Goal: Information Seeking & Learning: Learn about a topic

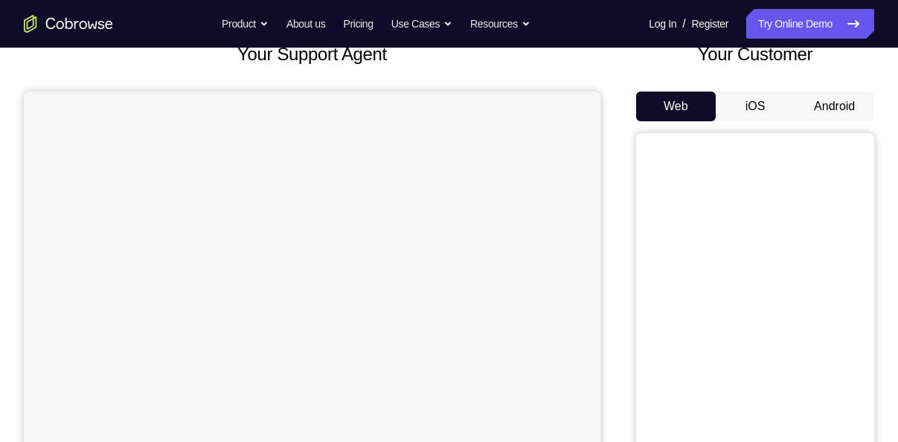
click at [838, 108] on button "Android" at bounding box center [835, 107] width 80 height 30
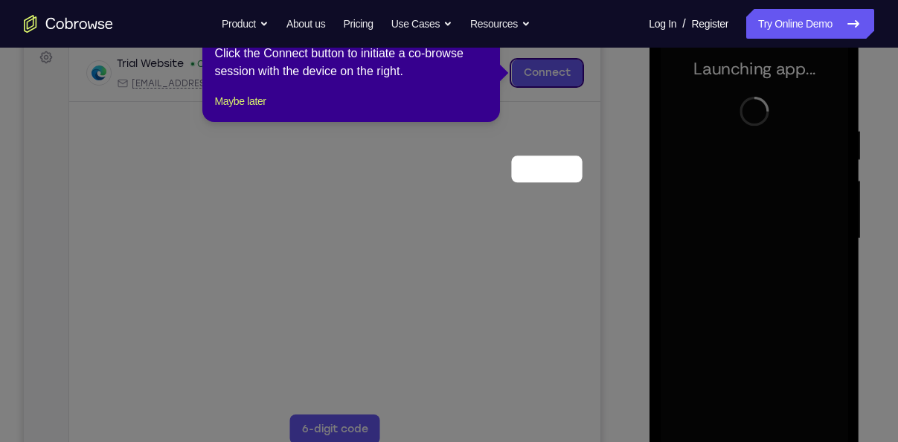
scroll to position [130, 0]
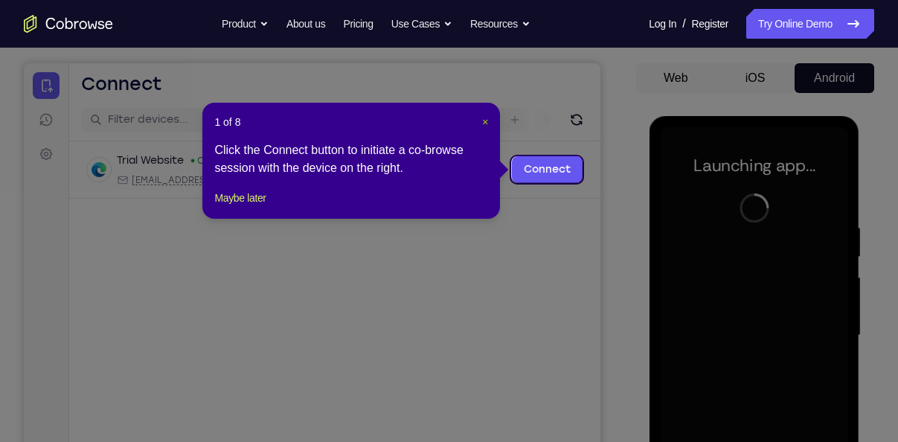
click at [482, 118] on span "×" at bounding box center [485, 122] width 6 height 12
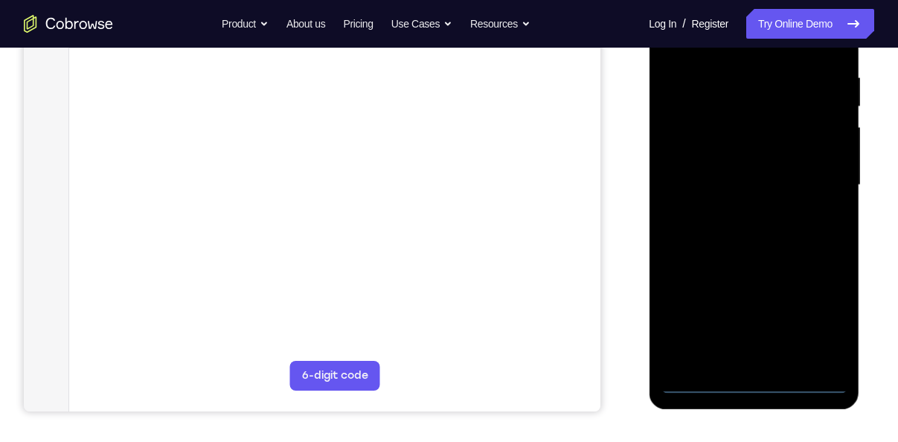
scroll to position [285, 0]
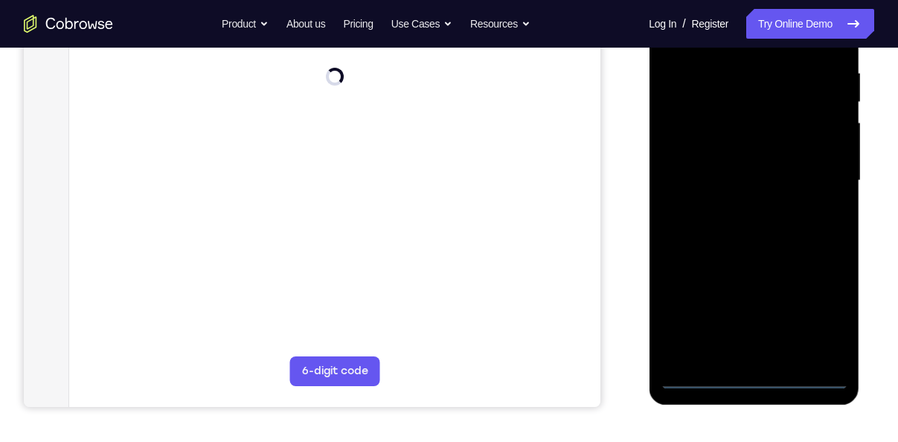
click at [752, 367] on div at bounding box center [753, 180] width 187 height 417
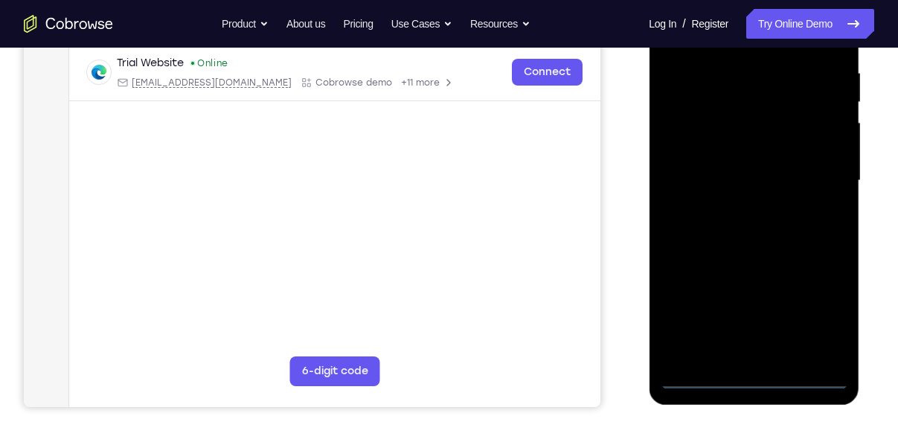
click at [754, 371] on div at bounding box center [753, 180] width 187 height 417
click at [754, 376] on div at bounding box center [753, 180] width 187 height 417
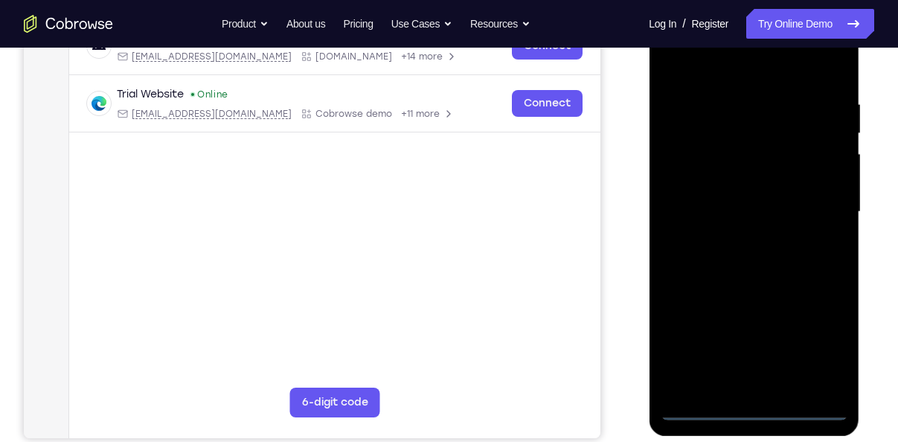
scroll to position [245, 0]
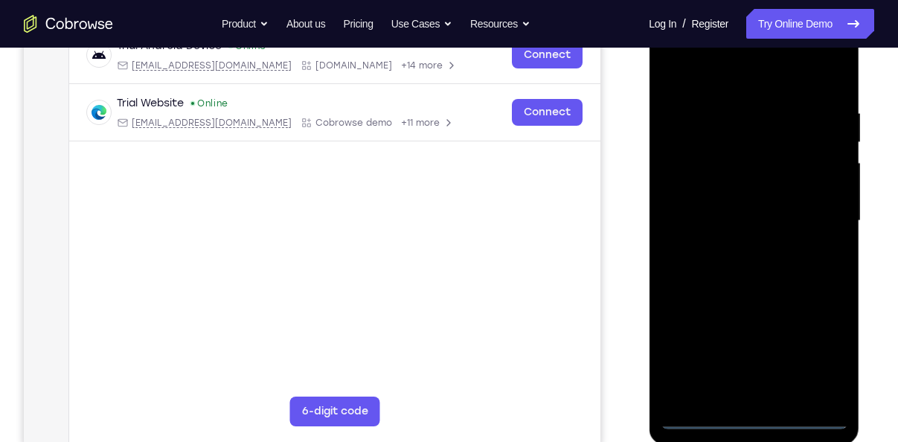
click at [818, 351] on div at bounding box center [753, 221] width 187 height 417
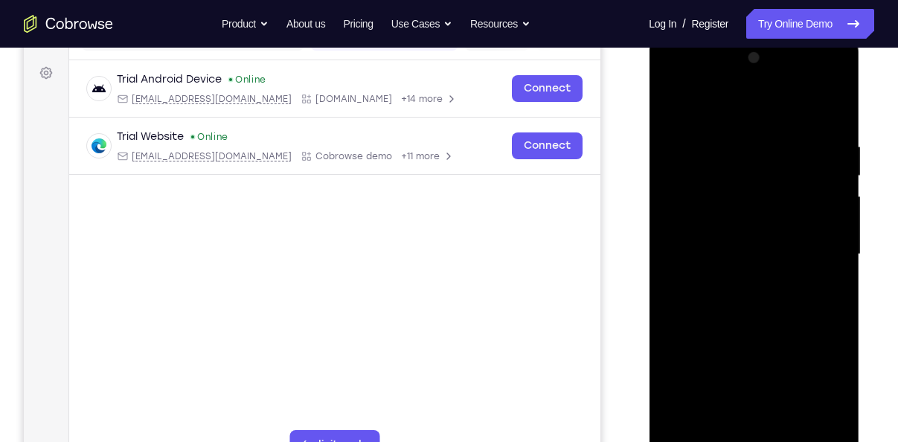
scroll to position [210, 0]
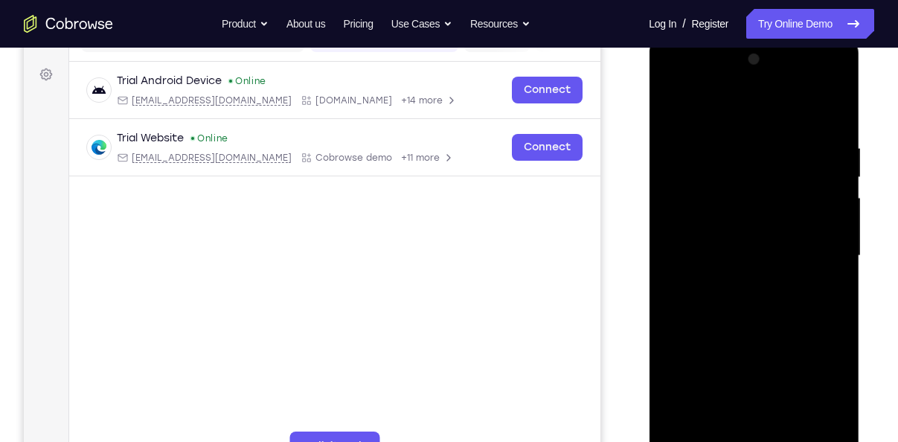
click at [713, 113] on div at bounding box center [753, 256] width 187 height 417
click at [816, 248] on div at bounding box center [753, 256] width 187 height 417
click at [742, 280] on div at bounding box center [753, 256] width 187 height 417
click at [722, 234] on div at bounding box center [753, 256] width 187 height 417
click at [739, 274] on div at bounding box center [753, 256] width 187 height 417
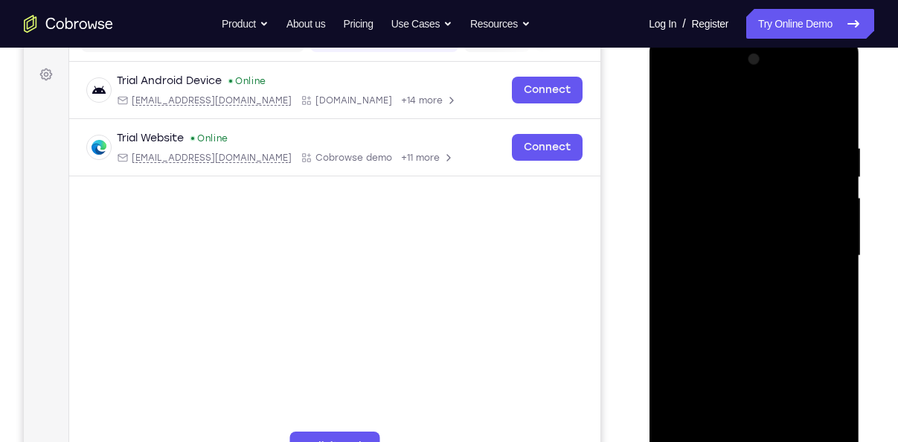
click at [696, 182] on div at bounding box center [753, 256] width 187 height 417
click at [716, 211] on div at bounding box center [753, 256] width 187 height 417
click at [757, 189] on div at bounding box center [753, 256] width 187 height 417
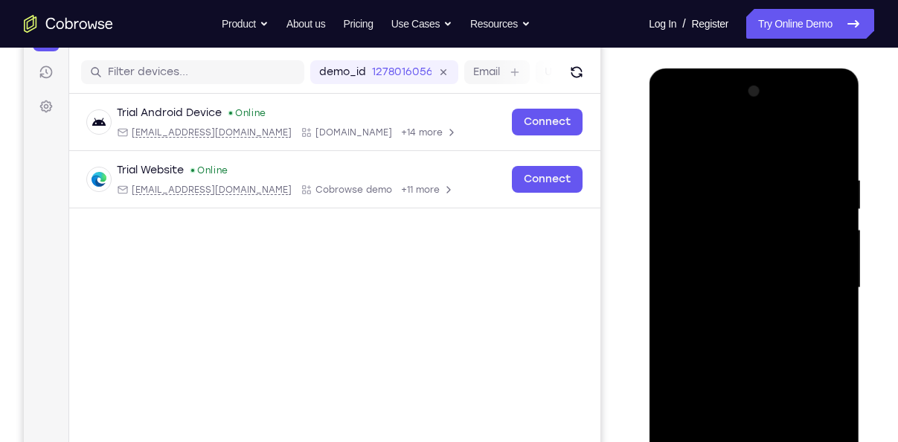
scroll to position [179, 0]
drag, startPoint x: 751, startPoint y: 257, endPoint x: 749, endPoint y: 178, distance: 79.6
click at [749, 178] on div at bounding box center [753, 287] width 187 height 417
click at [835, 153] on div at bounding box center [753, 287] width 187 height 417
drag, startPoint x: 747, startPoint y: 207, endPoint x: 746, endPoint y: 389, distance: 182.3
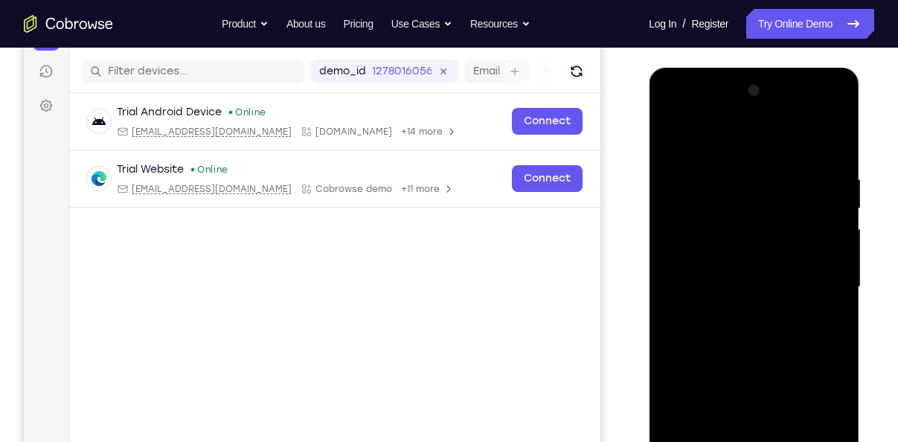
click at [746, 389] on div at bounding box center [753, 287] width 187 height 417
click at [731, 183] on div at bounding box center [753, 287] width 187 height 417
click at [821, 284] on div at bounding box center [753, 287] width 187 height 417
drag, startPoint x: 821, startPoint y: 284, endPoint x: 770, endPoint y: 279, distance: 50.9
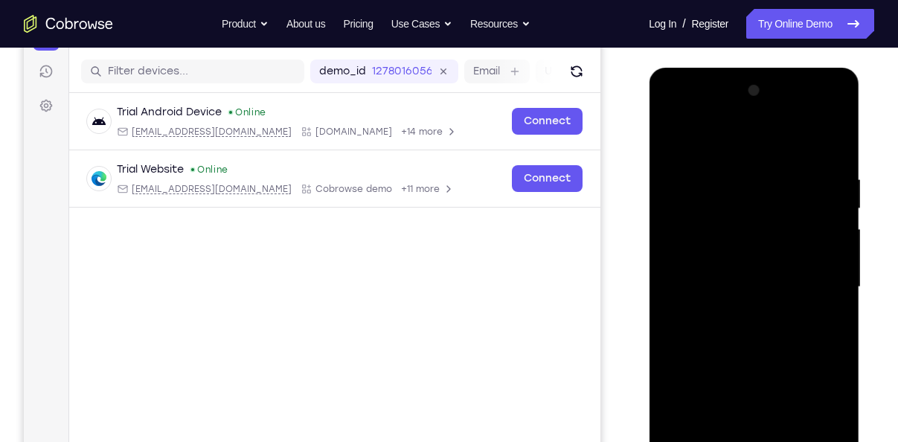
click at [770, 279] on div at bounding box center [753, 287] width 187 height 417
click at [815, 284] on div at bounding box center [753, 287] width 187 height 417
click at [825, 141] on div at bounding box center [753, 287] width 187 height 417
drag, startPoint x: 773, startPoint y: 275, endPoint x: 782, endPoint y: 161, distance: 114.2
click at [782, 161] on div at bounding box center [753, 287] width 187 height 417
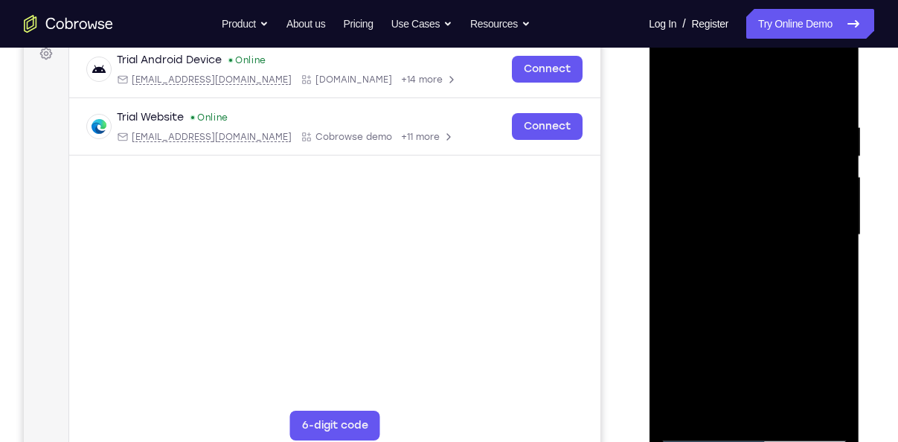
scroll to position [232, 0]
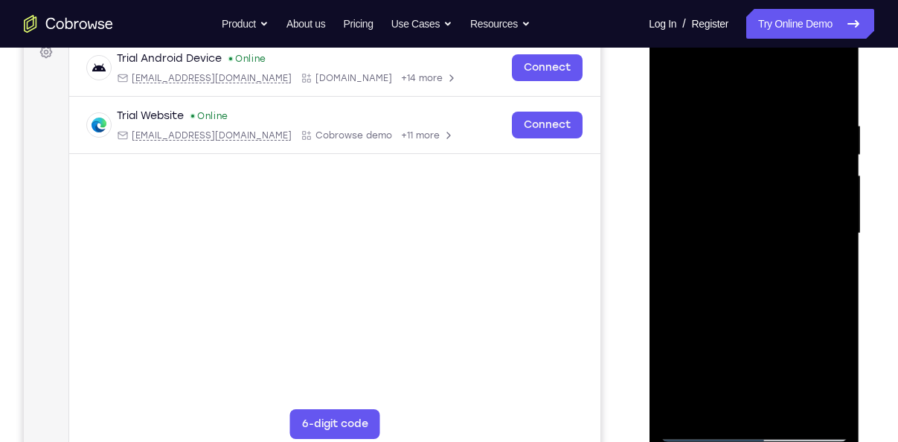
click at [833, 410] on div at bounding box center [753, 233] width 187 height 417
click at [788, 408] on div at bounding box center [753, 233] width 187 height 417
click at [758, 309] on div at bounding box center [753, 233] width 187 height 417
click at [670, 84] on div at bounding box center [753, 233] width 187 height 417
drag, startPoint x: 765, startPoint y: 330, endPoint x: 767, endPoint y: 207, distance: 122.8
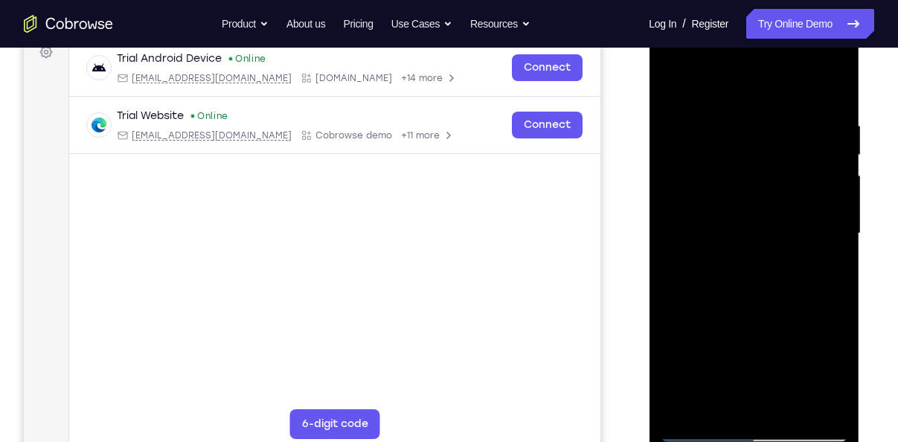
click at [767, 207] on div at bounding box center [753, 233] width 187 height 417
drag, startPoint x: 762, startPoint y: 292, endPoint x: 748, endPoint y: 161, distance: 132.4
click at [748, 161] on div at bounding box center [753, 233] width 187 height 417
drag, startPoint x: 748, startPoint y: 277, endPoint x: 749, endPoint y: 165, distance: 111.6
click at [749, 165] on div at bounding box center [753, 233] width 187 height 417
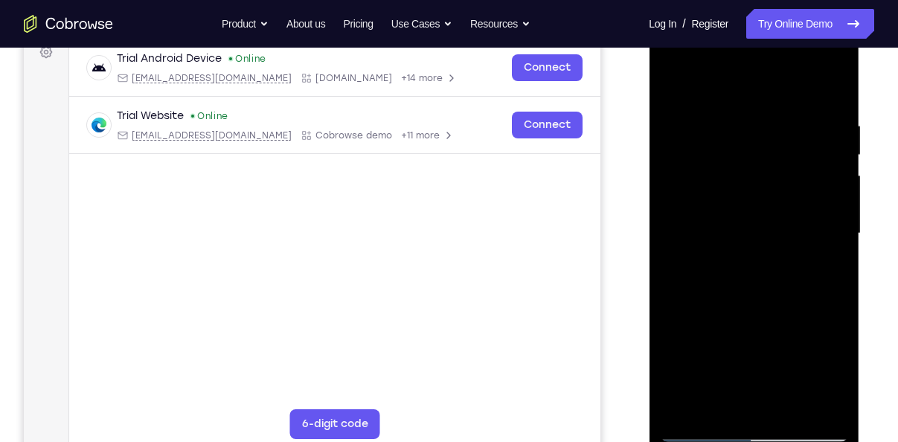
drag, startPoint x: 753, startPoint y: 294, endPoint x: 744, endPoint y: 183, distance: 111.2
click at [744, 183] on div at bounding box center [753, 233] width 187 height 417
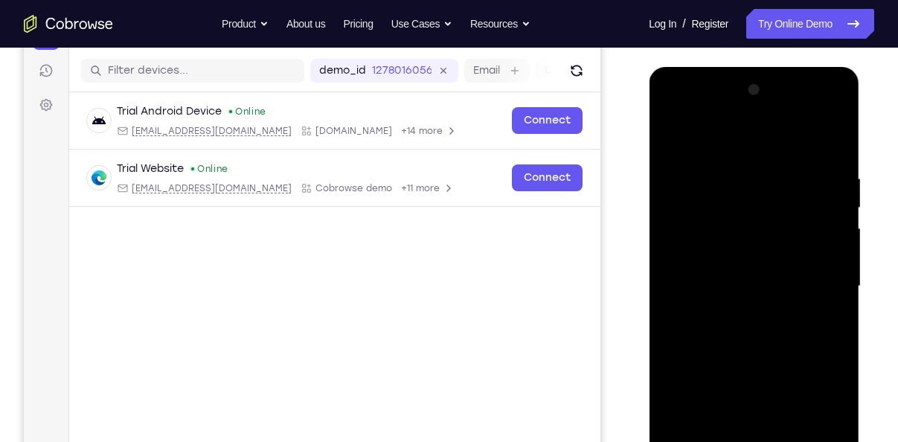
scroll to position [179, 0]
drag, startPoint x: 768, startPoint y: 349, endPoint x: 754, endPoint y: 207, distance: 142.8
click at [754, 207] on div at bounding box center [753, 287] width 187 height 417
drag, startPoint x: 748, startPoint y: 344, endPoint x: 757, endPoint y: 245, distance: 100.2
click at [757, 245] on div at bounding box center [753, 287] width 187 height 417
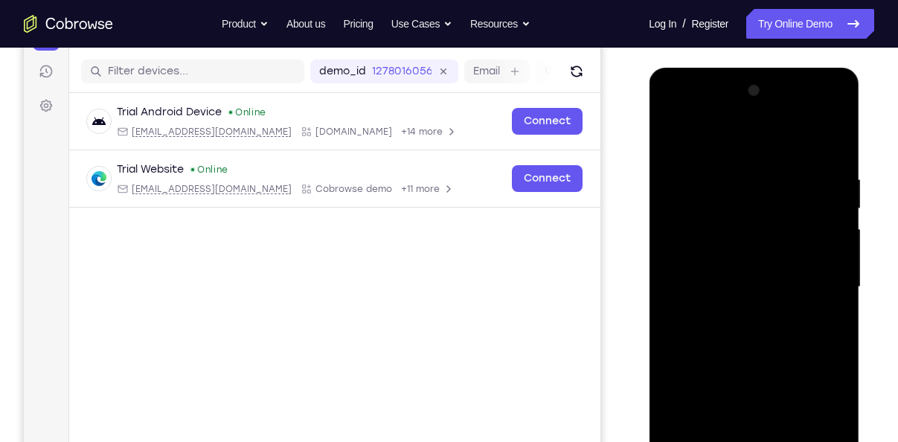
drag, startPoint x: 754, startPoint y: 362, endPoint x: 743, endPoint y: 195, distance: 167.7
click at [743, 195] on div at bounding box center [753, 287] width 187 height 417
drag, startPoint x: 739, startPoint y: 348, endPoint x: 748, endPoint y: 237, distance: 111.9
click at [748, 237] on div at bounding box center [753, 287] width 187 height 417
click at [833, 270] on div at bounding box center [753, 287] width 187 height 417
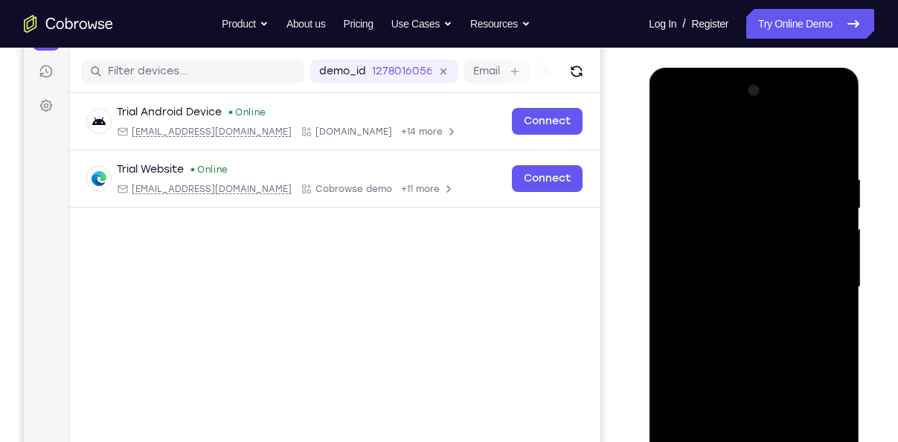
click at [833, 270] on div at bounding box center [753, 287] width 187 height 417
click at [670, 356] on div at bounding box center [753, 287] width 187 height 417
drag, startPoint x: 731, startPoint y: 350, endPoint x: 730, endPoint y: 186, distance: 163.7
click at [730, 186] on div at bounding box center [753, 287] width 187 height 417
drag, startPoint x: 749, startPoint y: 364, endPoint x: 740, endPoint y: 177, distance: 186.9
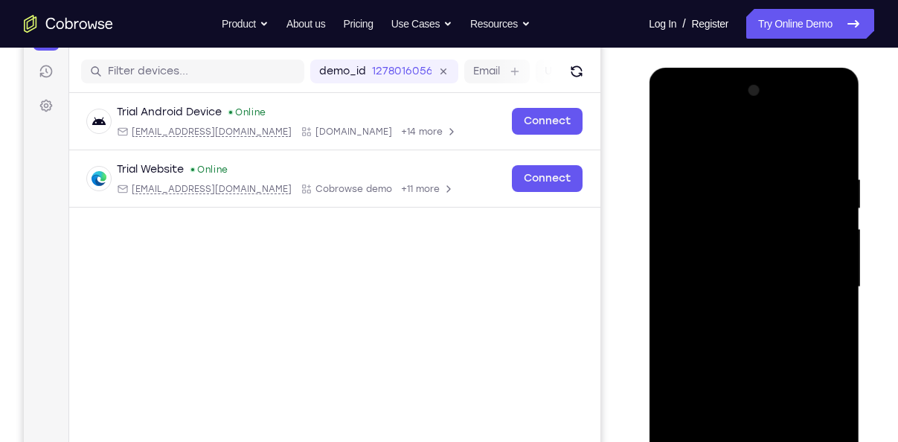
click at [740, 177] on div at bounding box center [753, 287] width 187 height 417
drag, startPoint x: 742, startPoint y: 320, endPoint x: 735, endPoint y: 158, distance: 162.3
click at [735, 158] on div at bounding box center [753, 287] width 187 height 417
drag, startPoint x: 751, startPoint y: 332, endPoint x: 754, endPoint y: 189, distance: 142.9
click at [754, 189] on div at bounding box center [753, 287] width 187 height 417
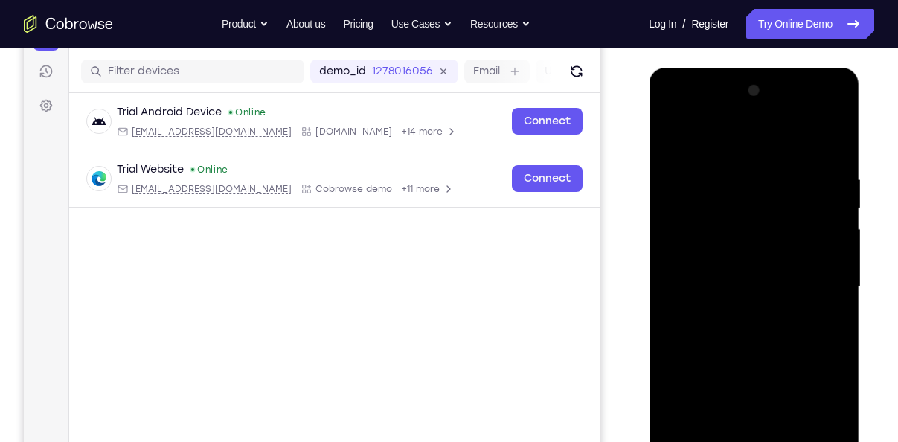
drag, startPoint x: 755, startPoint y: 301, endPoint x: 760, endPoint y: 158, distance: 143.6
click at [760, 158] on div at bounding box center [753, 287] width 187 height 417
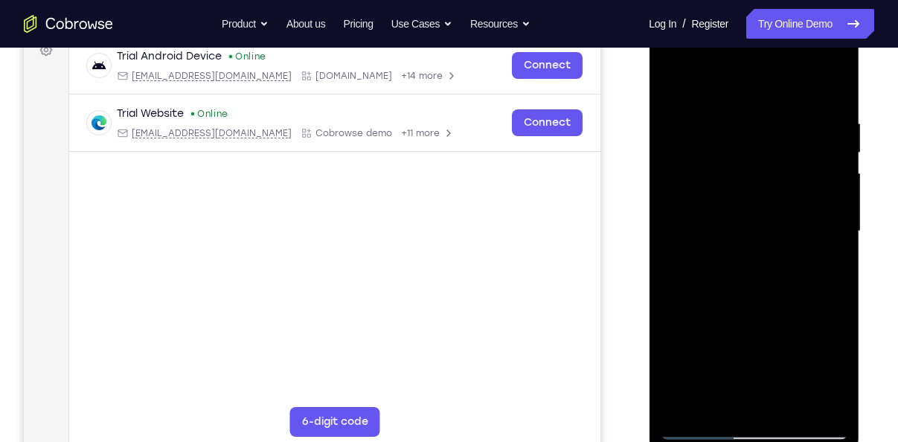
scroll to position [236, 0]
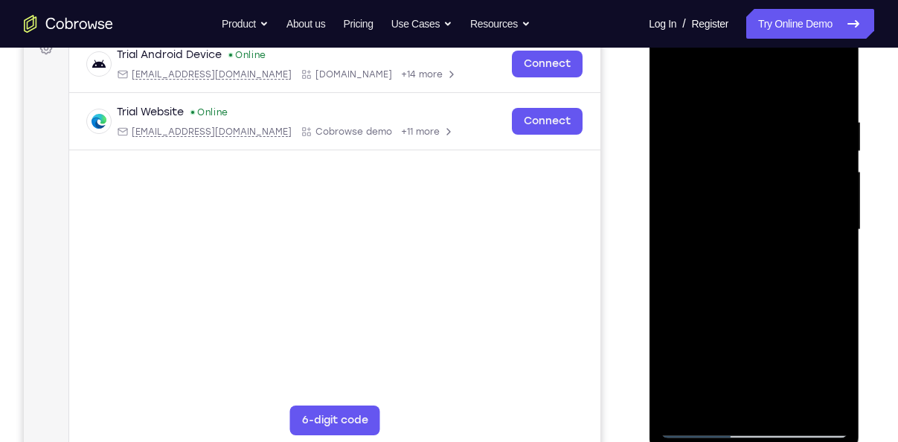
drag, startPoint x: 767, startPoint y: 343, endPoint x: 752, endPoint y: 258, distance: 86.1
click at [752, 258] on div at bounding box center [753, 230] width 187 height 417
drag, startPoint x: 757, startPoint y: 309, endPoint x: 754, endPoint y: 266, distance: 43.3
click at [754, 266] on div at bounding box center [753, 230] width 187 height 417
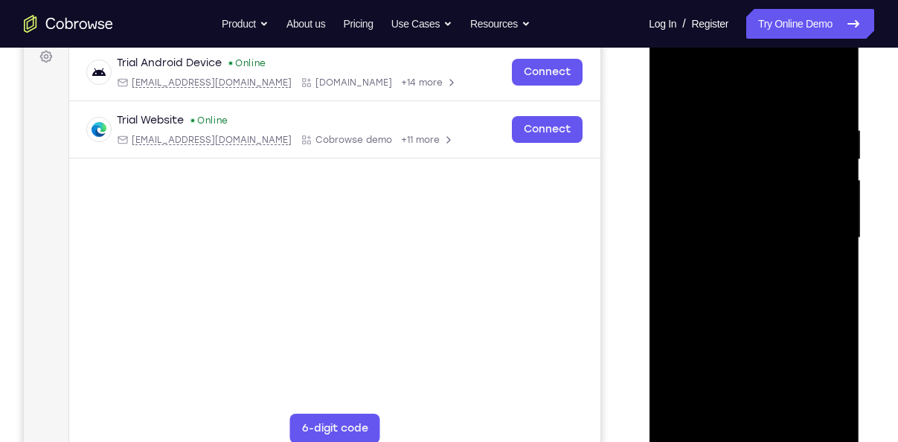
scroll to position [223, 0]
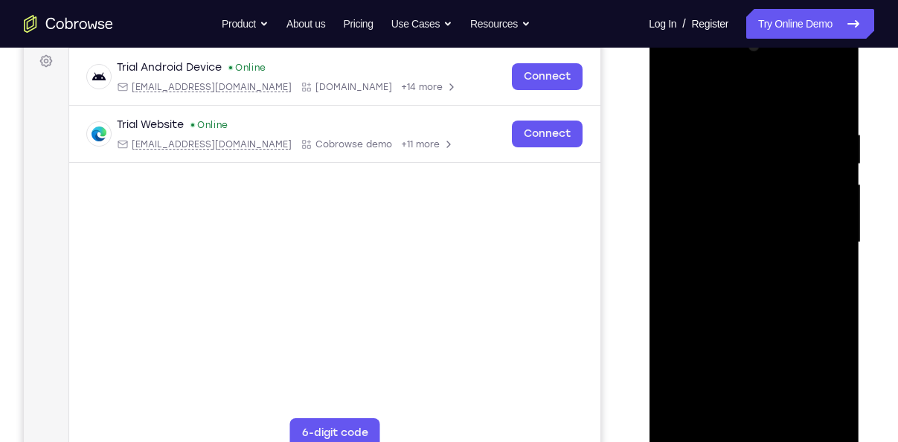
drag, startPoint x: 754, startPoint y: 278, endPoint x: 748, endPoint y: 189, distance: 89.5
click at [748, 189] on div at bounding box center [753, 242] width 187 height 417
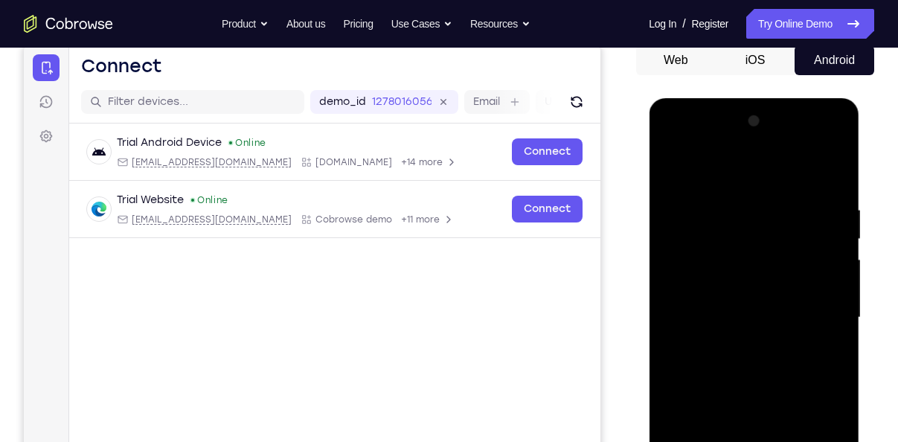
scroll to position [137, 0]
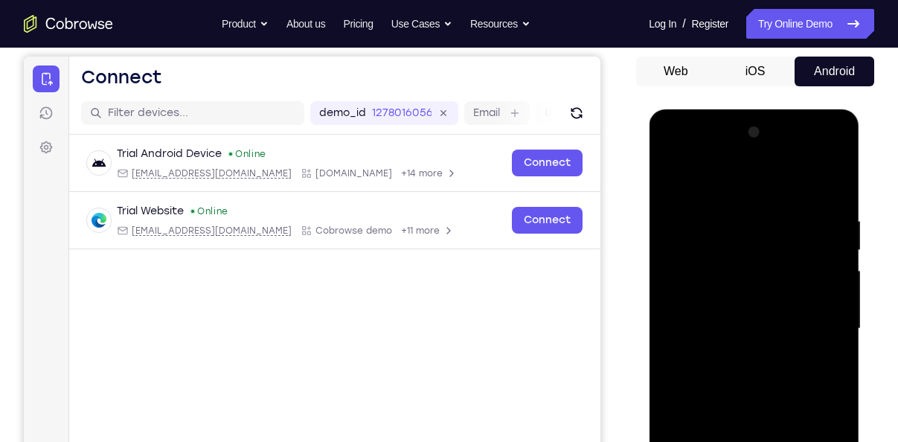
click at [761, 260] on div at bounding box center [753, 329] width 187 height 417
drag, startPoint x: 761, startPoint y: 260, endPoint x: 772, endPoint y: 367, distance: 107.7
click at [772, 367] on div at bounding box center [753, 329] width 187 height 417
drag, startPoint x: 748, startPoint y: 281, endPoint x: 752, endPoint y: 179, distance: 102.0
drag, startPoint x: 752, startPoint y: 179, endPoint x: 821, endPoint y: 307, distance: 145.1
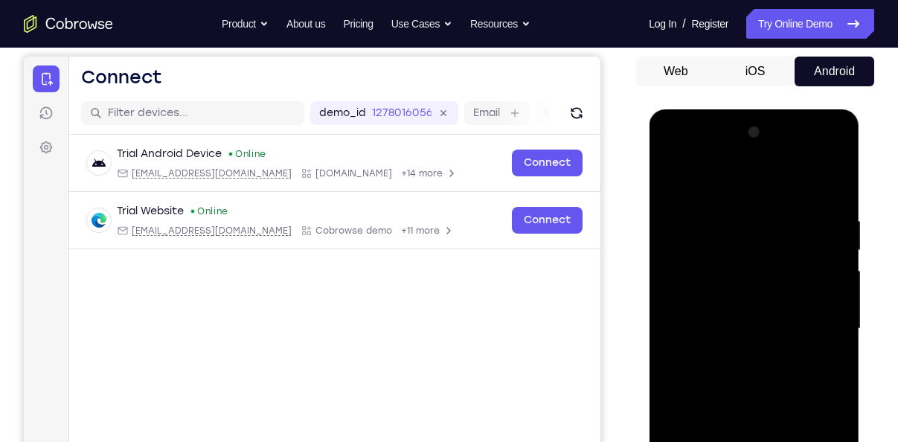
click at [821, 307] on div at bounding box center [753, 329] width 187 height 417
drag, startPoint x: 771, startPoint y: 344, endPoint x: 764, endPoint y: 220, distance: 123.7
click at [764, 220] on div at bounding box center [753, 329] width 187 height 417
drag, startPoint x: 743, startPoint y: 339, endPoint x: 744, endPoint y: 208, distance: 131.7
click at [744, 208] on div at bounding box center [753, 329] width 187 height 417
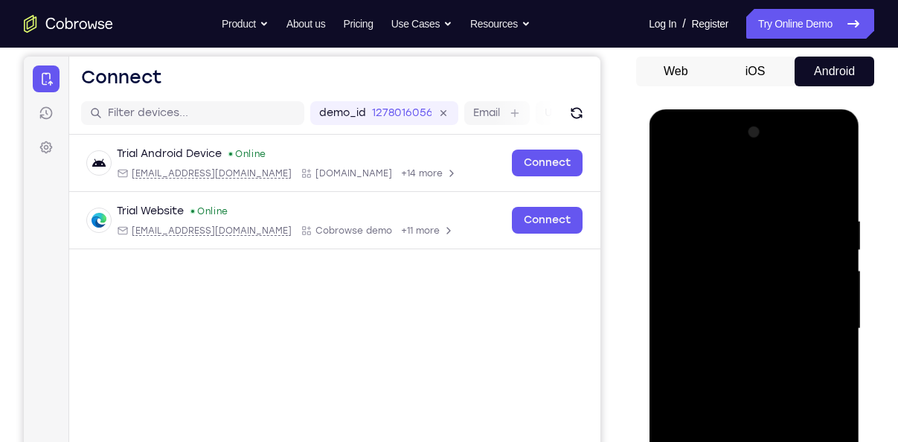
drag, startPoint x: 754, startPoint y: 365, endPoint x: 751, endPoint y: 200, distance: 164.5
click at [751, 200] on div at bounding box center [753, 329] width 187 height 417
drag, startPoint x: 744, startPoint y: 347, endPoint x: 750, endPoint y: 307, distance: 40.6
click at [750, 307] on div at bounding box center [753, 329] width 187 height 417
drag, startPoint x: 760, startPoint y: 382, endPoint x: 767, endPoint y: 260, distance: 122.2
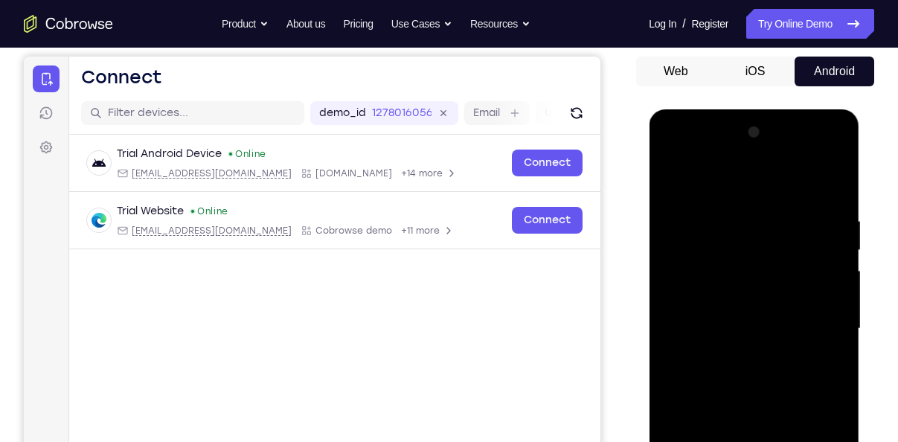
click at [767, 260] on div at bounding box center [753, 329] width 187 height 417
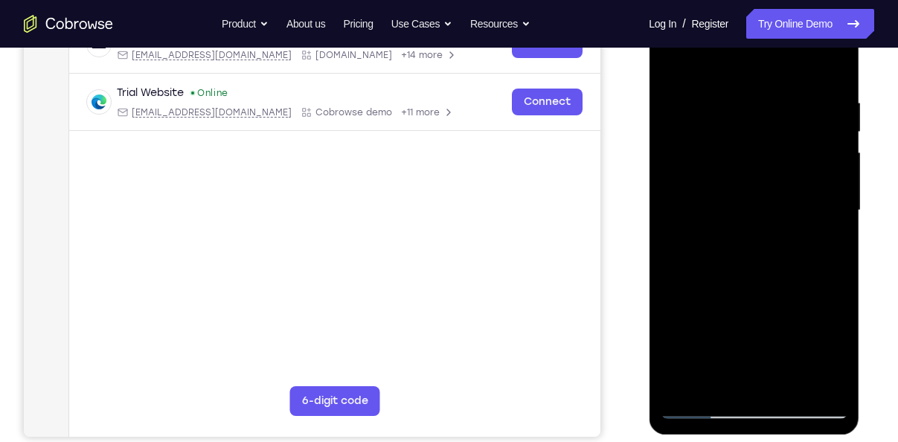
scroll to position [256, 0]
drag, startPoint x: 767, startPoint y: 141, endPoint x: 768, endPoint y: 179, distance: 38.0
click at [768, 179] on div at bounding box center [753, 209] width 187 height 417
drag, startPoint x: 767, startPoint y: 285, endPoint x: 758, endPoint y: 233, distance: 52.8
click at [758, 233] on div at bounding box center [753, 209] width 187 height 417
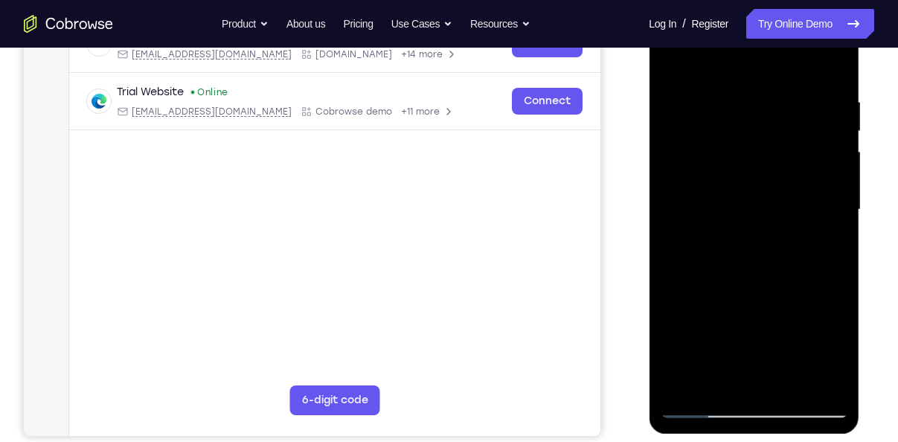
drag, startPoint x: 774, startPoint y: 298, endPoint x: 773, endPoint y: 257, distance: 41.7
click at [773, 257] on div at bounding box center [753, 209] width 187 height 417
drag, startPoint x: 773, startPoint y: 257, endPoint x: 778, endPoint y: 176, distance: 80.5
click at [778, 176] on div at bounding box center [753, 209] width 187 height 417
drag, startPoint x: 774, startPoint y: 295, endPoint x: 777, endPoint y: 157, distance: 137.7
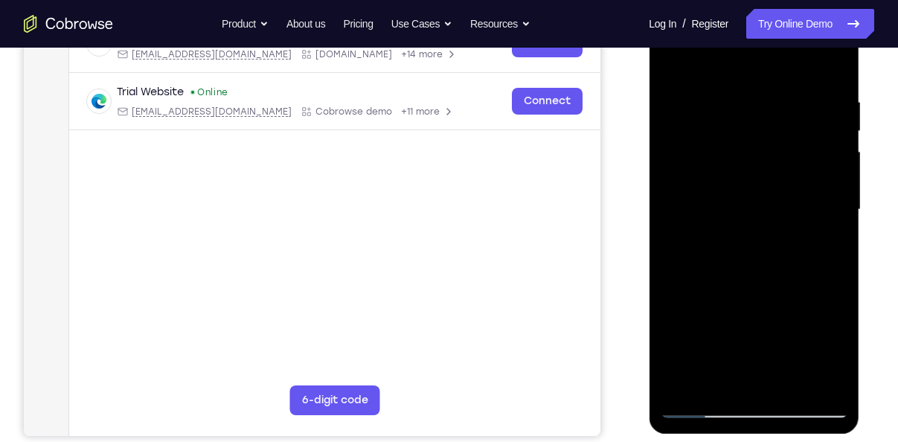
drag, startPoint x: 777, startPoint y: 157, endPoint x: 817, endPoint y: 196, distance: 55.8
click at [817, 196] on div at bounding box center [753, 209] width 187 height 417
click at [792, 373] on div at bounding box center [753, 209] width 187 height 417
click at [792, 379] on div at bounding box center [753, 209] width 187 height 417
drag, startPoint x: 795, startPoint y: 158, endPoint x: 751, endPoint y: 162, distance: 44.9
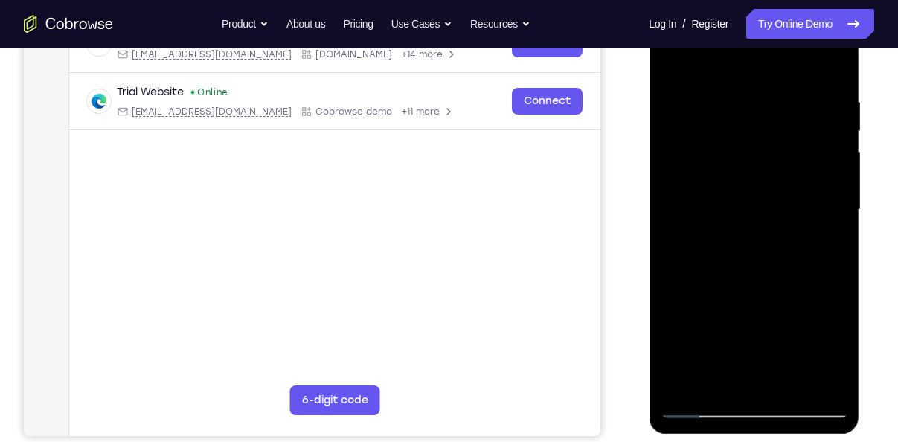
click at [751, 162] on div at bounding box center [753, 209] width 187 height 417
drag, startPoint x: 806, startPoint y: 165, endPoint x: 761, endPoint y: 166, distance: 44.6
click at [761, 166] on div at bounding box center [753, 209] width 187 height 417
drag, startPoint x: 795, startPoint y: 158, endPoint x: 737, endPoint y: 164, distance: 58.4
click at [737, 164] on div at bounding box center [753, 209] width 187 height 417
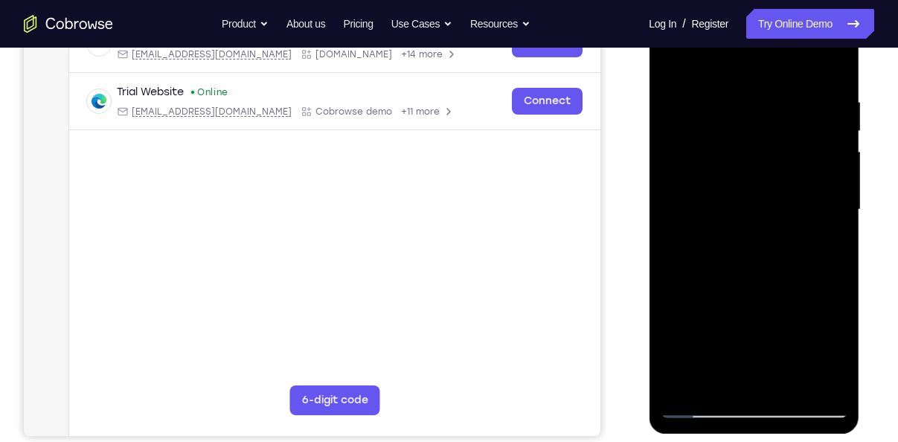
drag, startPoint x: 783, startPoint y: 162, endPoint x: 699, endPoint y: 167, distance: 84.9
click at [699, 167] on div at bounding box center [753, 209] width 187 height 417
click at [679, 61] on div at bounding box center [753, 209] width 187 height 417
click at [682, 385] on div at bounding box center [753, 209] width 187 height 417
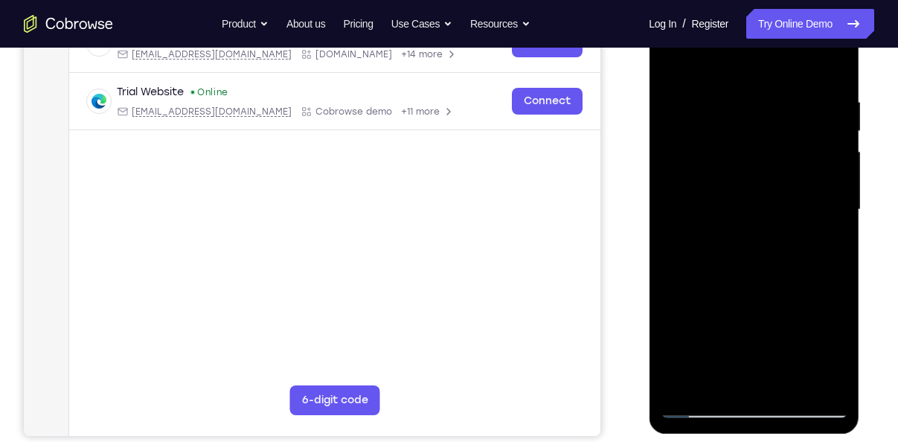
click at [682, 385] on div at bounding box center [753, 209] width 187 height 417
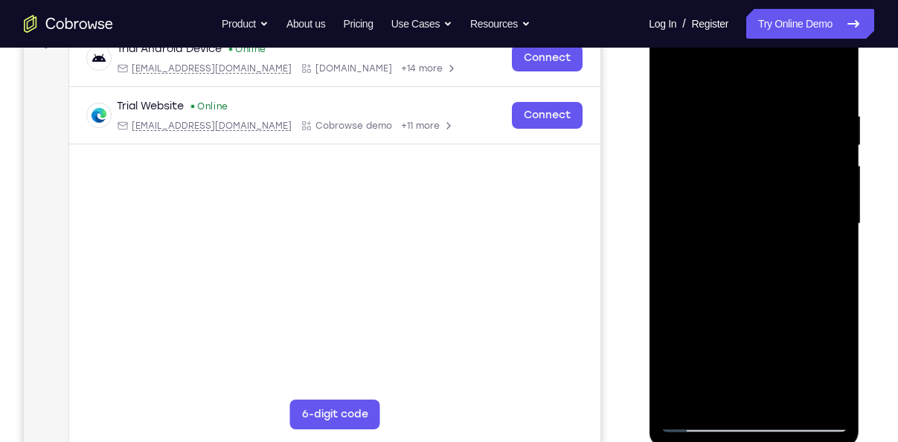
scroll to position [243, 0]
click at [681, 397] on div at bounding box center [753, 222] width 187 height 417
click at [827, 398] on div at bounding box center [753, 222] width 187 height 417
drag, startPoint x: 723, startPoint y: 295, endPoint x: 716, endPoint y: 245, distance: 49.6
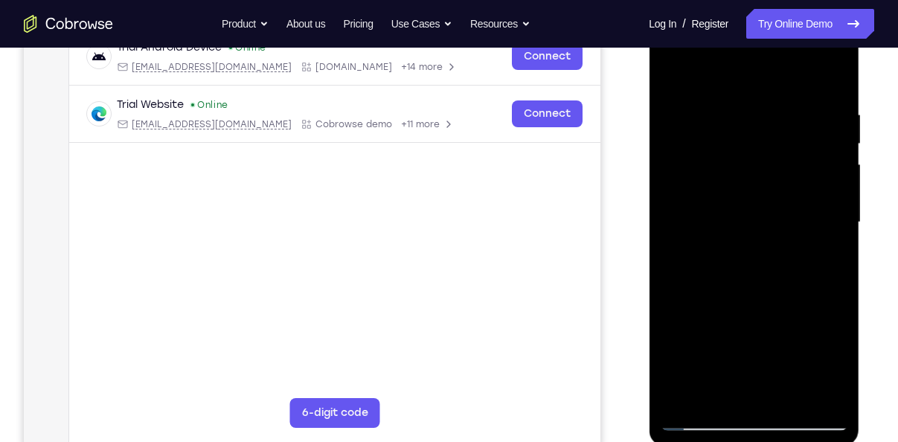
click at [716, 245] on div at bounding box center [753, 222] width 187 height 417
click at [695, 276] on div at bounding box center [753, 222] width 187 height 417
drag, startPoint x: 766, startPoint y: 213, endPoint x: 768, endPoint y: 257, distance: 44.7
click at [768, 257] on div at bounding box center [753, 222] width 187 height 417
click at [837, 218] on div at bounding box center [753, 222] width 187 height 417
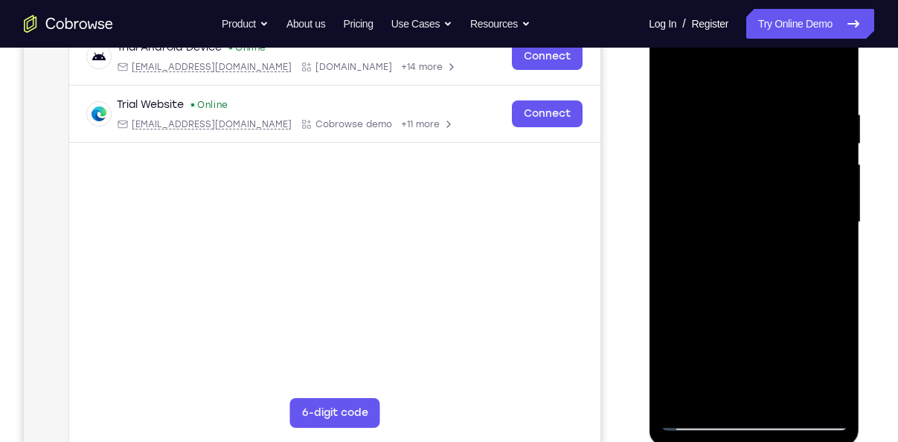
click at [837, 218] on div at bounding box center [753, 222] width 187 height 417
drag, startPoint x: 754, startPoint y: 265, endPoint x: 751, endPoint y: 180, distance: 84.9
click at [751, 180] on div at bounding box center [753, 222] width 187 height 417
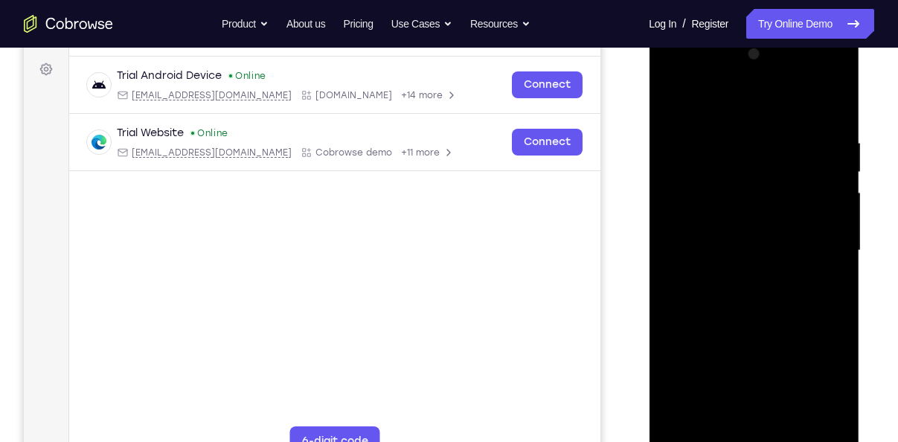
scroll to position [209, 0]
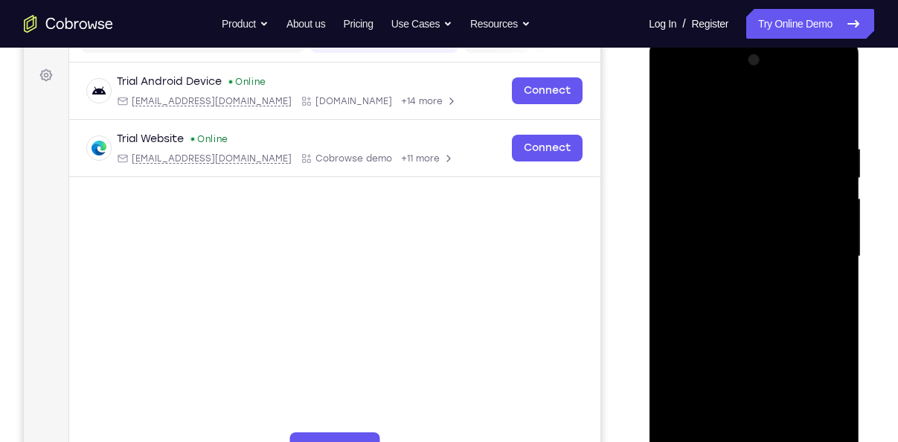
click at [838, 169] on div at bounding box center [753, 256] width 187 height 417
drag, startPoint x: 786, startPoint y: 212, endPoint x: 801, endPoint y: 283, distance: 73.0
click at [801, 283] on div at bounding box center [753, 256] width 187 height 417
drag, startPoint x: 754, startPoint y: 338, endPoint x: 740, endPoint y: 232, distance: 106.5
click at [740, 232] on div at bounding box center [753, 256] width 187 height 417
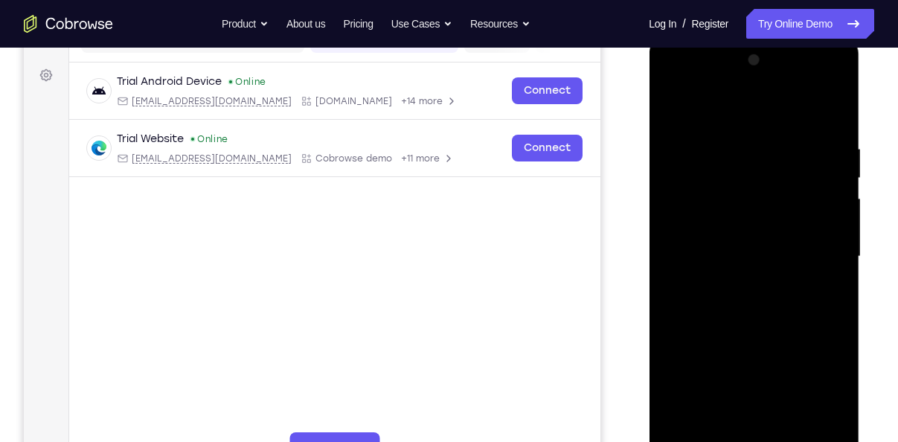
drag, startPoint x: 745, startPoint y: 325, endPoint x: 740, endPoint y: 225, distance: 99.8
click at [740, 225] on div at bounding box center [753, 256] width 187 height 417
click at [670, 99] on div at bounding box center [753, 256] width 187 height 417
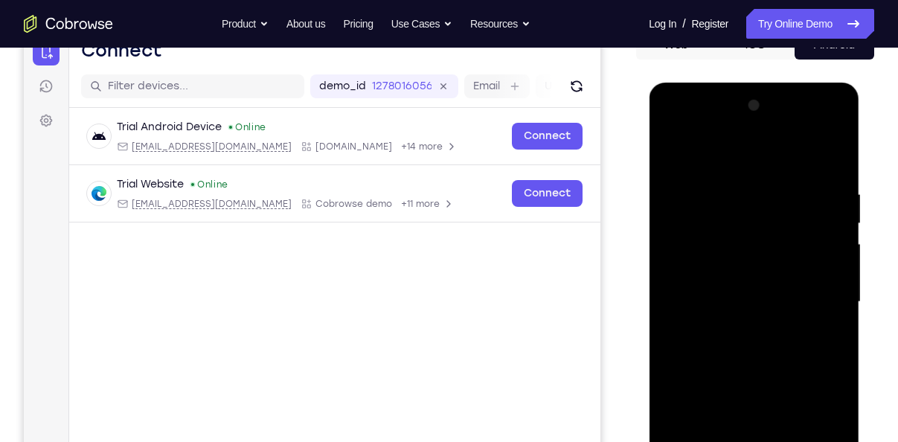
scroll to position [162, 0]
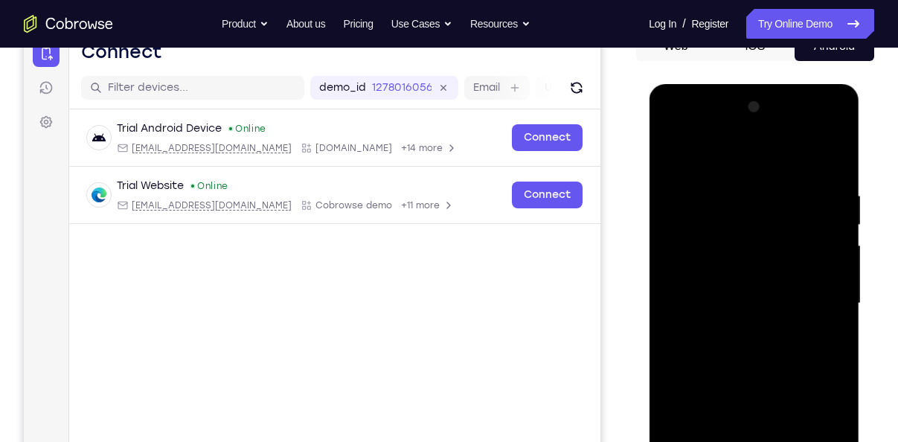
click at [670, 147] on div at bounding box center [753, 303] width 187 height 417
click at [672, 150] on div at bounding box center [753, 303] width 187 height 417
click at [772, 256] on div at bounding box center [753, 303] width 187 height 417
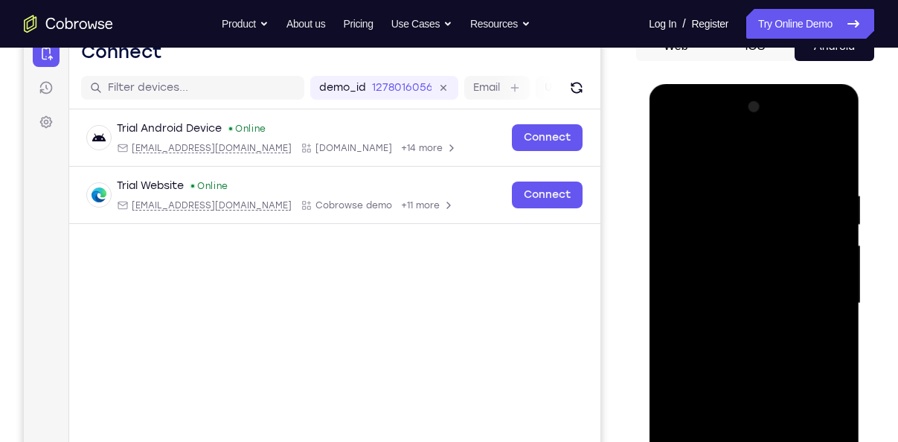
scroll to position [315, 0]
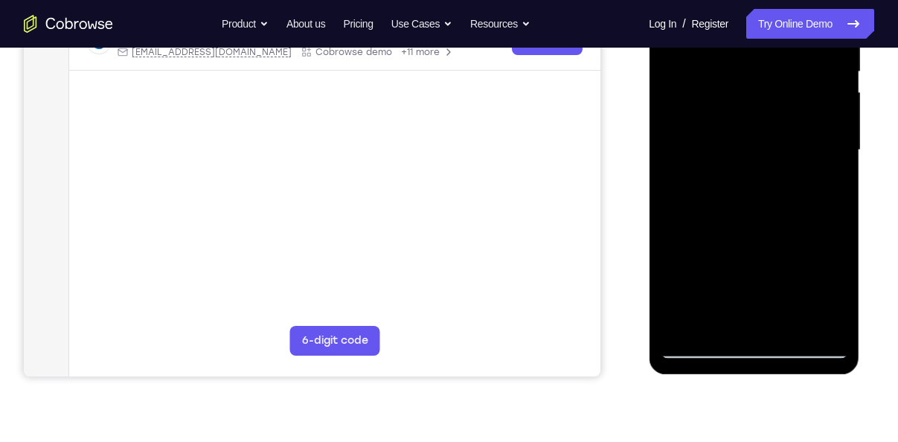
click at [821, 318] on div at bounding box center [753, 150] width 187 height 417
